Goal: Task Accomplishment & Management: Use online tool/utility

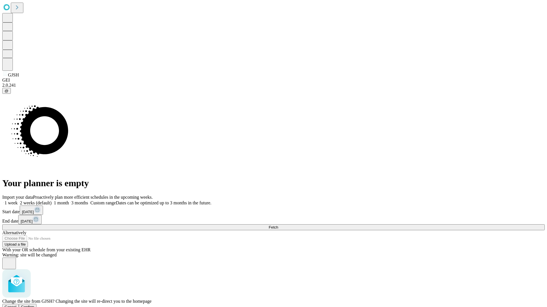
click at [34, 305] on span "Confirm" at bounding box center [27, 307] width 13 height 4
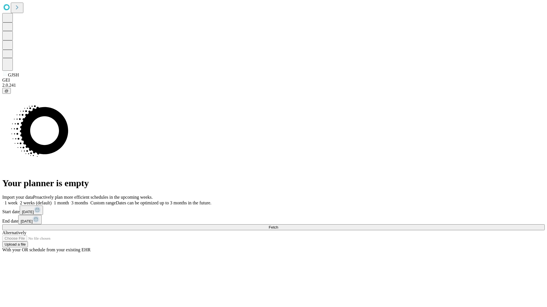
click at [69, 201] on label "1 month" at bounding box center [60, 203] width 17 height 5
click at [278, 225] on span "Fetch" at bounding box center [272, 227] width 9 height 4
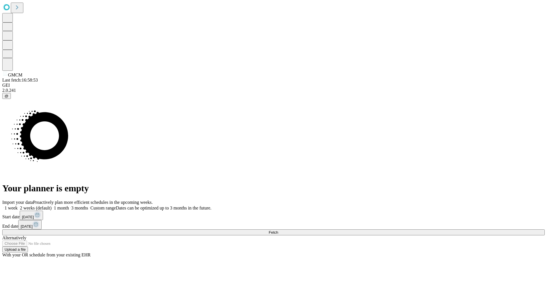
click at [69, 206] on label "1 month" at bounding box center [60, 208] width 17 height 5
click at [278, 231] on span "Fetch" at bounding box center [272, 233] width 9 height 4
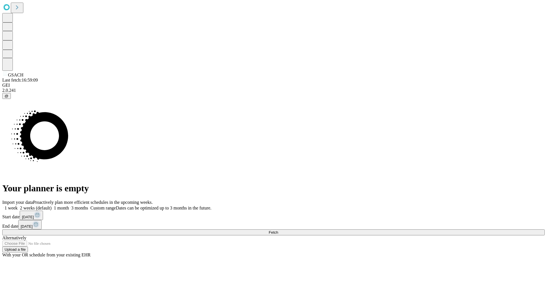
click at [69, 206] on label "1 month" at bounding box center [60, 208] width 17 height 5
click at [278, 231] on span "Fetch" at bounding box center [272, 233] width 9 height 4
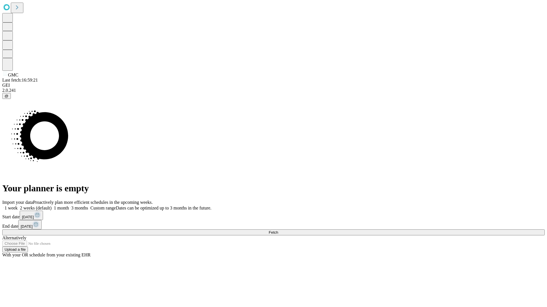
click at [69, 206] on label "1 month" at bounding box center [60, 208] width 17 height 5
click at [278, 231] on span "Fetch" at bounding box center [272, 233] width 9 height 4
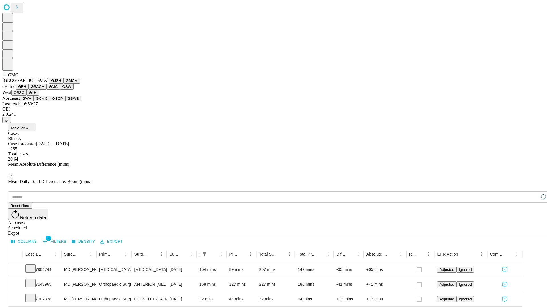
click at [60, 90] on button "OSW" at bounding box center [67, 87] width 14 height 6
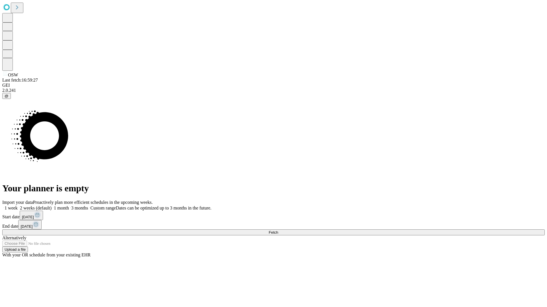
click at [69, 206] on label "1 month" at bounding box center [60, 208] width 17 height 5
click at [278, 231] on span "Fetch" at bounding box center [272, 233] width 9 height 4
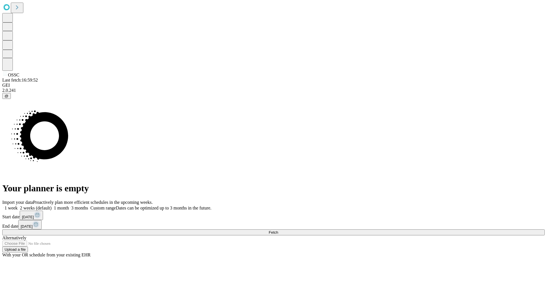
click at [69, 206] on label "1 month" at bounding box center [60, 208] width 17 height 5
click at [278, 231] on span "Fetch" at bounding box center [272, 233] width 9 height 4
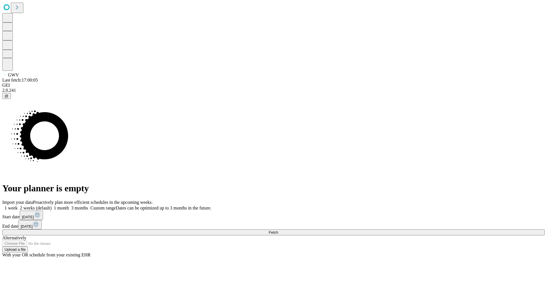
click at [69, 206] on label "1 month" at bounding box center [60, 208] width 17 height 5
click at [278, 231] on span "Fetch" at bounding box center [272, 233] width 9 height 4
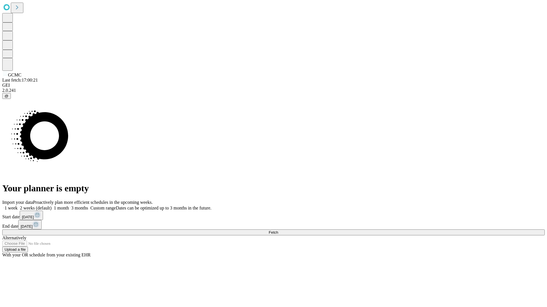
click at [69, 206] on label "1 month" at bounding box center [60, 208] width 17 height 5
click at [278, 231] on span "Fetch" at bounding box center [272, 233] width 9 height 4
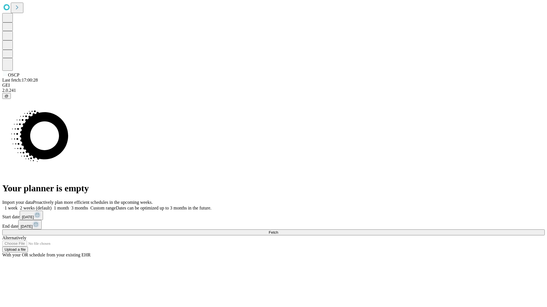
click at [69, 206] on label "1 month" at bounding box center [60, 208] width 17 height 5
click at [278, 231] on span "Fetch" at bounding box center [272, 233] width 9 height 4
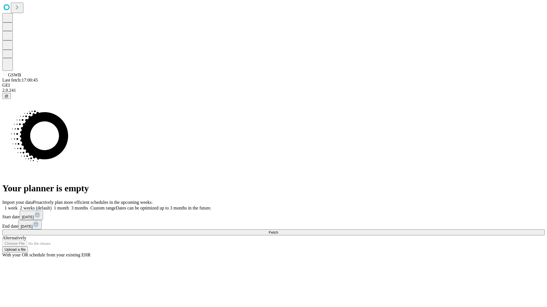
click at [69, 206] on label "1 month" at bounding box center [60, 208] width 17 height 5
click at [278, 231] on span "Fetch" at bounding box center [272, 233] width 9 height 4
